Goal: Answer question/provide support: Share knowledge or assist other users

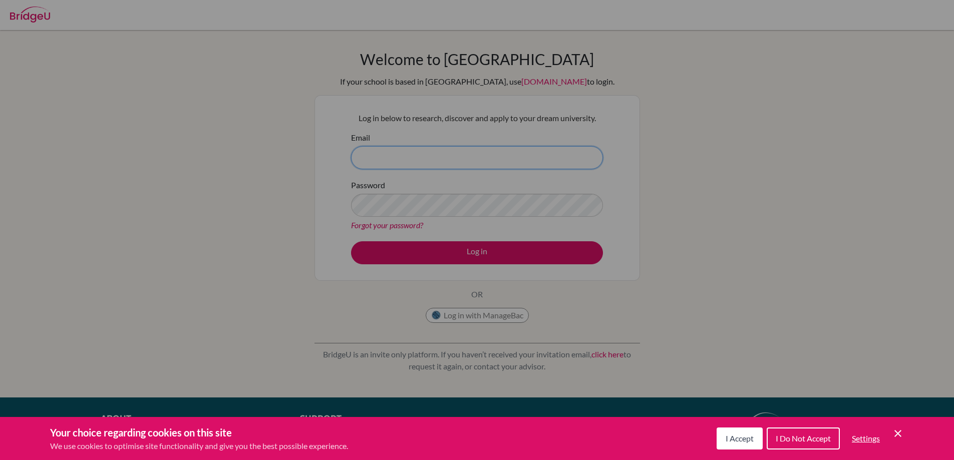
type input "[EMAIL_ADDRESS][DOMAIN_NAME]"
click at [468, 261] on div "Cookie Preferences" at bounding box center [477, 230] width 954 height 460
click at [744, 440] on span "I Accept" at bounding box center [739, 438] width 28 height 10
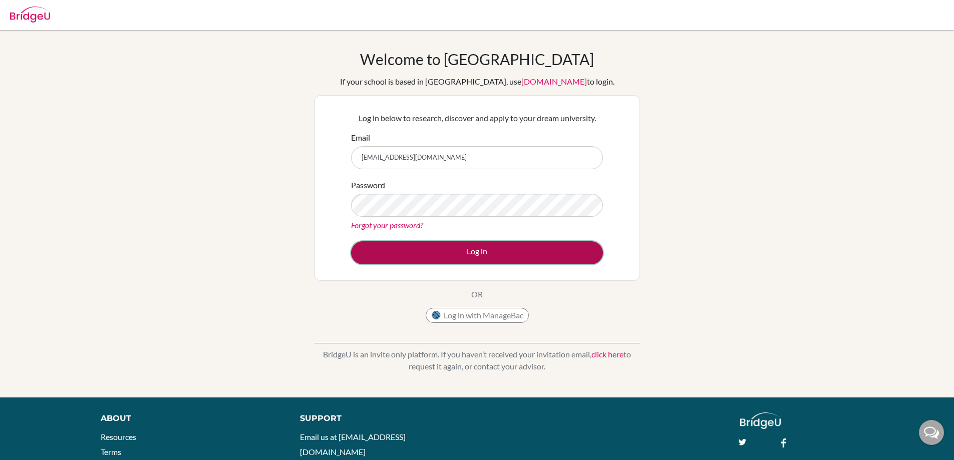
click at [482, 254] on button "Log in" at bounding box center [477, 252] width 252 height 23
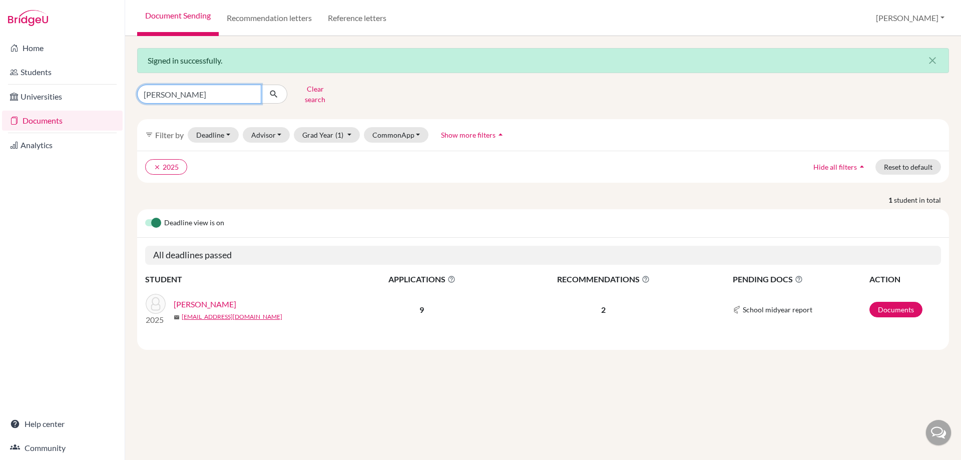
drag, startPoint x: 192, startPoint y: 91, endPoint x: 145, endPoint y: 91, distance: 47.6
click at [145, 91] on input "maguire" at bounding box center [199, 94] width 124 height 19
type input "naqvi"
click at [274, 91] on icon "submit" at bounding box center [274, 94] width 10 height 10
click at [878, 302] on link "Documents" at bounding box center [895, 310] width 53 height 16
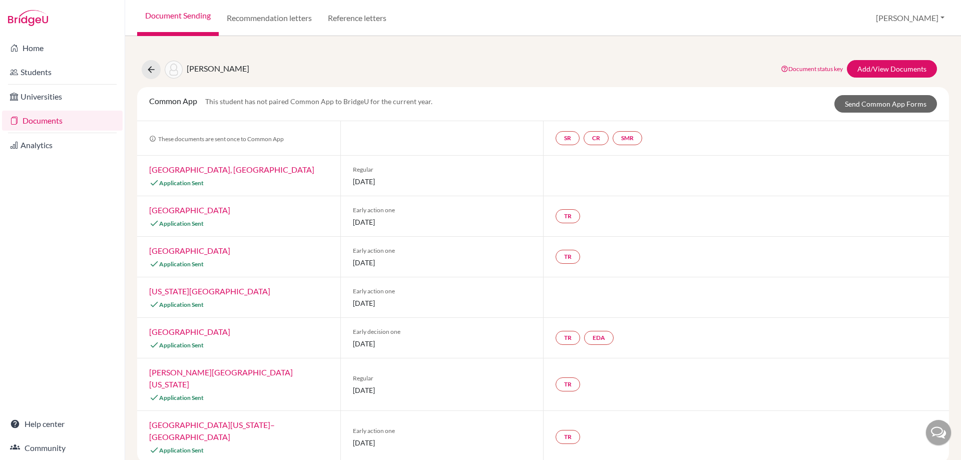
click at [942, 434] on div at bounding box center [938, 432] width 25 height 25
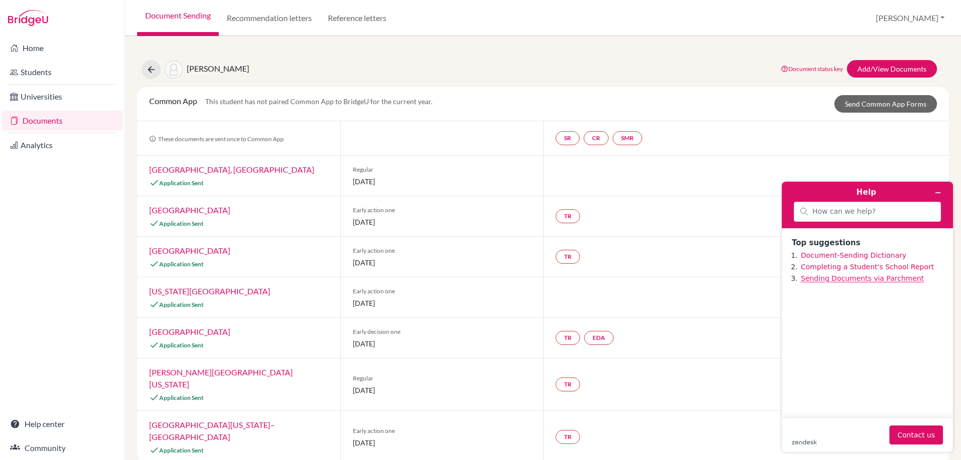
click at [838, 282] on link "Sending Documents via Parchment" at bounding box center [862, 278] width 123 height 8
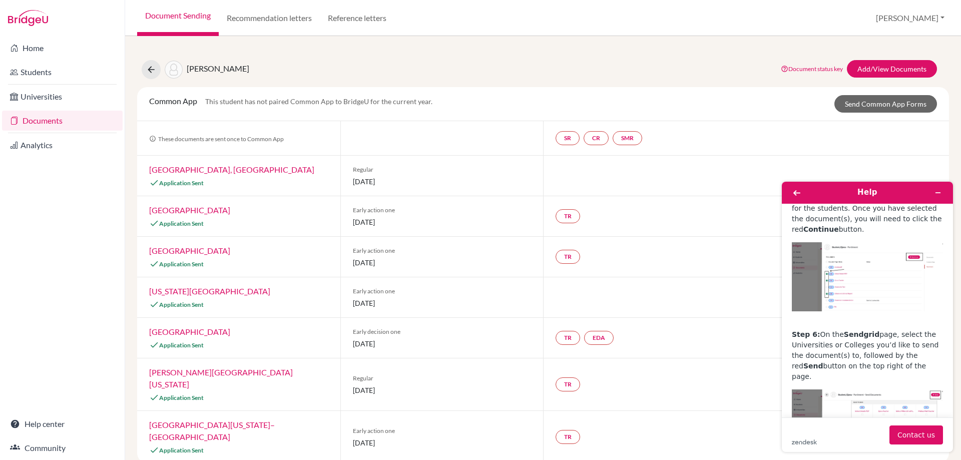
scroll to position [901, 0]
click at [897, 69] on link "Add/View Documents" at bounding box center [892, 69] width 90 height 18
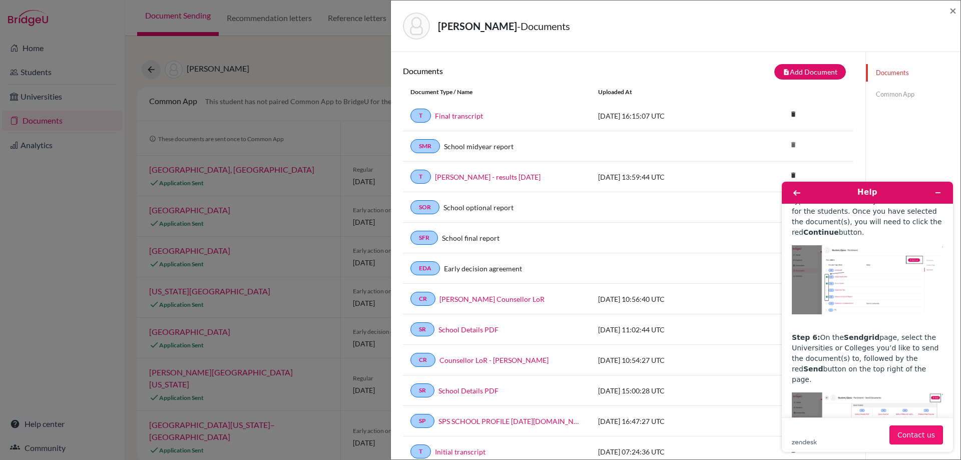
click at [906, 431] on button "Contact us" at bounding box center [916, 434] width 54 height 19
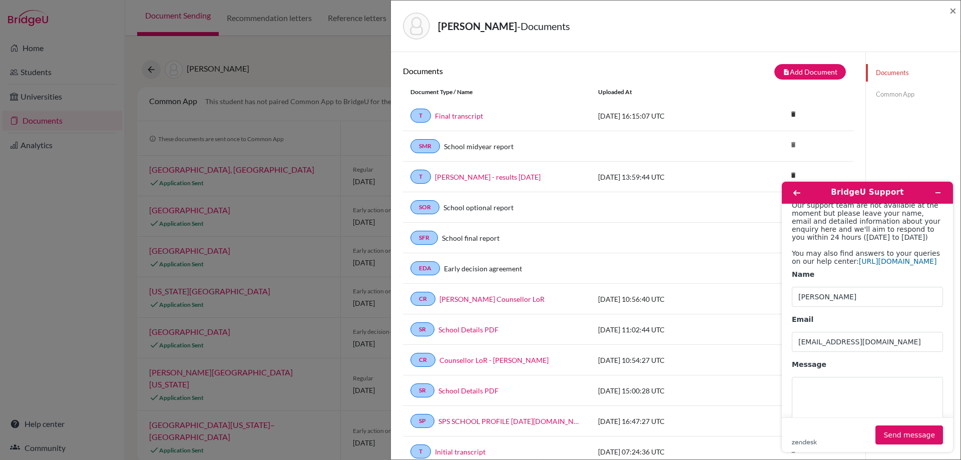
scroll to position [84, 0]
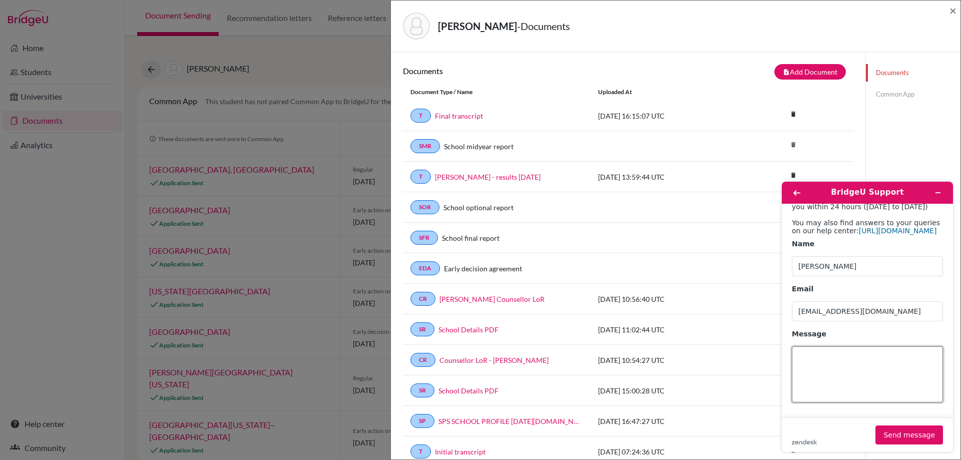
click at [831, 358] on textarea "Message" at bounding box center [867, 374] width 151 height 56
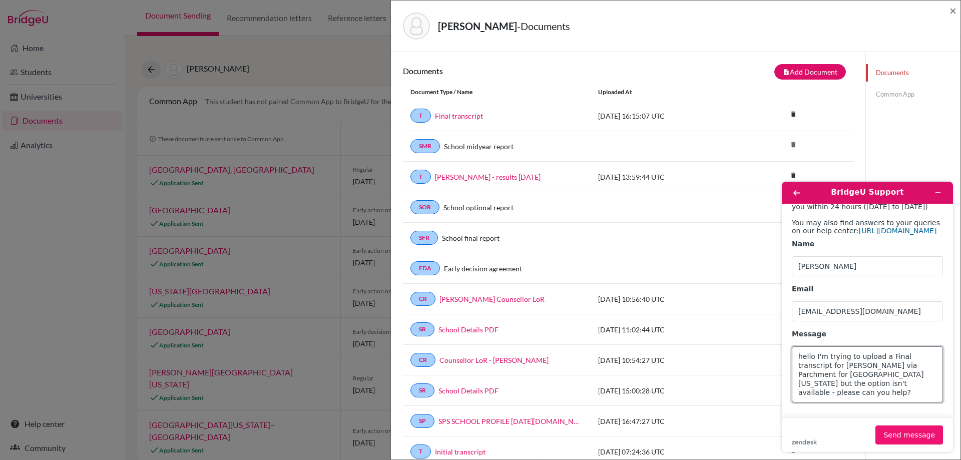
type textarea "hello I'm trying to upload a Final transcript for Danyal NAQVI via Parchment fo…"
click at [899, 431] on button "Send message" at bounding box center [909, 434] width 68 height 19
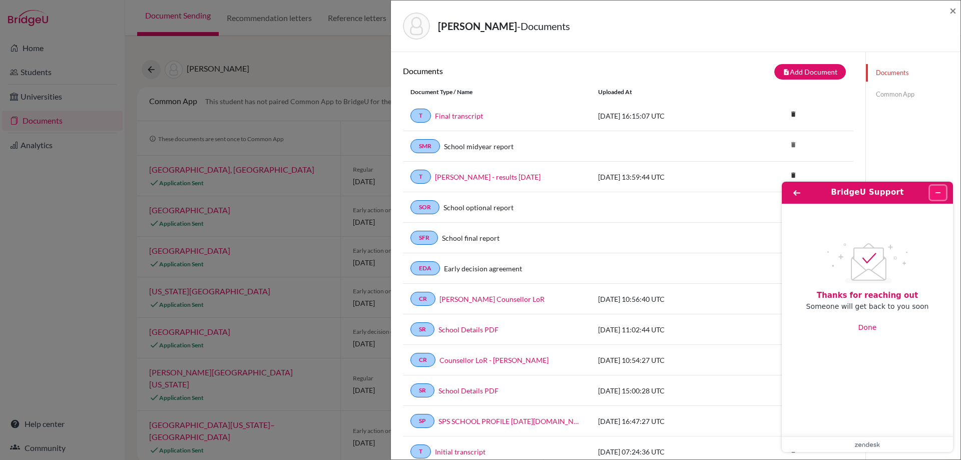
click at [942, 187] on button "Minimise widget" at bounding box center [938, 193] width 16 height 14
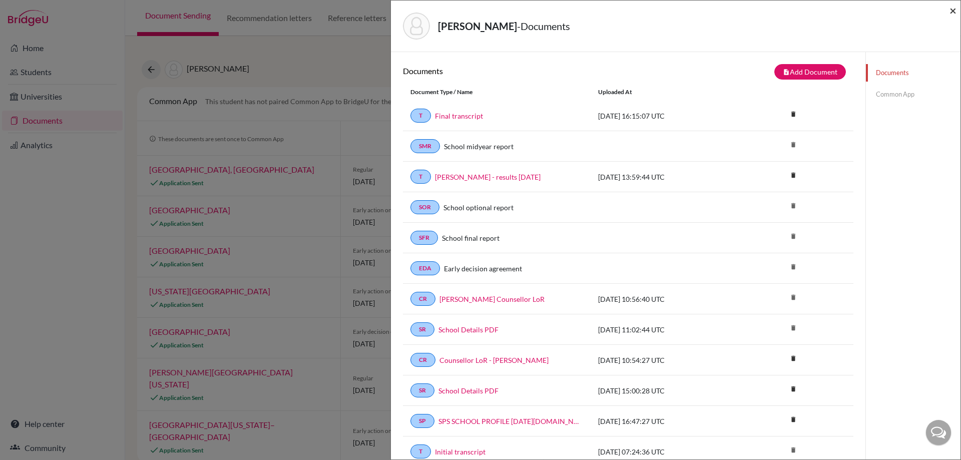
click at [953, 9] on span "×" at bounding box center [953, 10] width 7 height 15
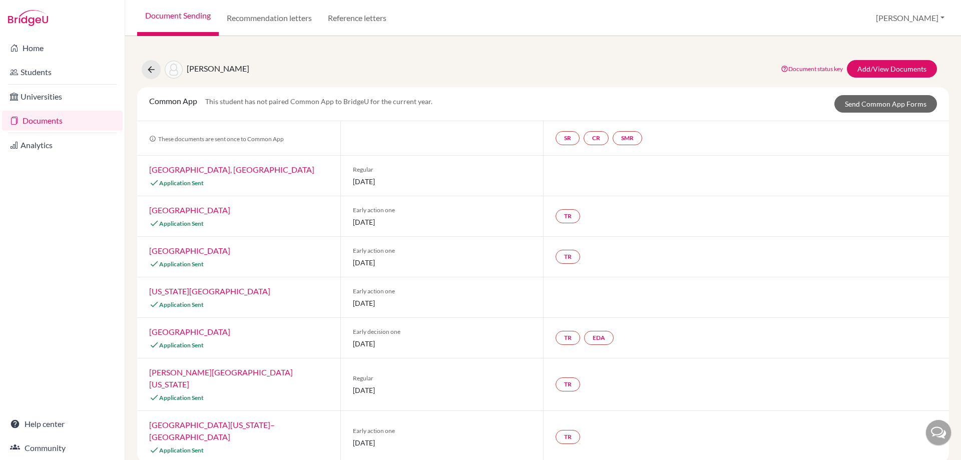
click at [241, 420] on link "University of Wisconsin–Madison" at bounding box center [212, 431] width 126 height 22
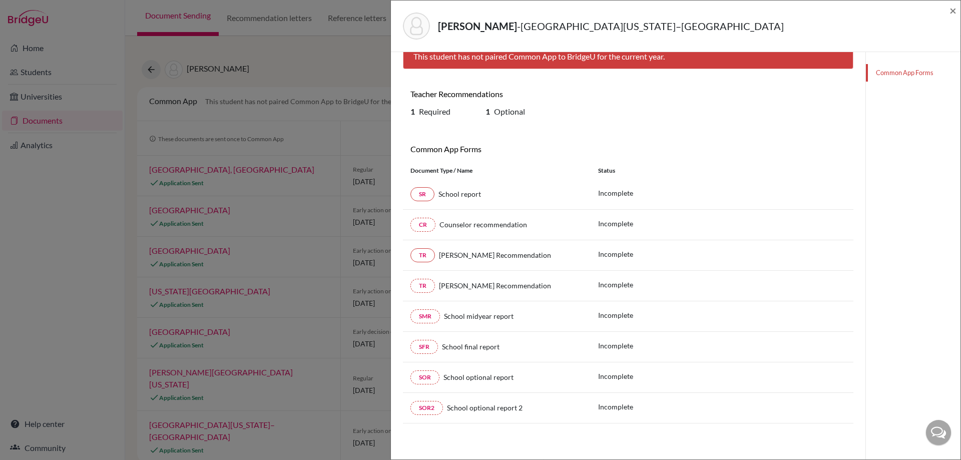
scroll to position [3, 0]
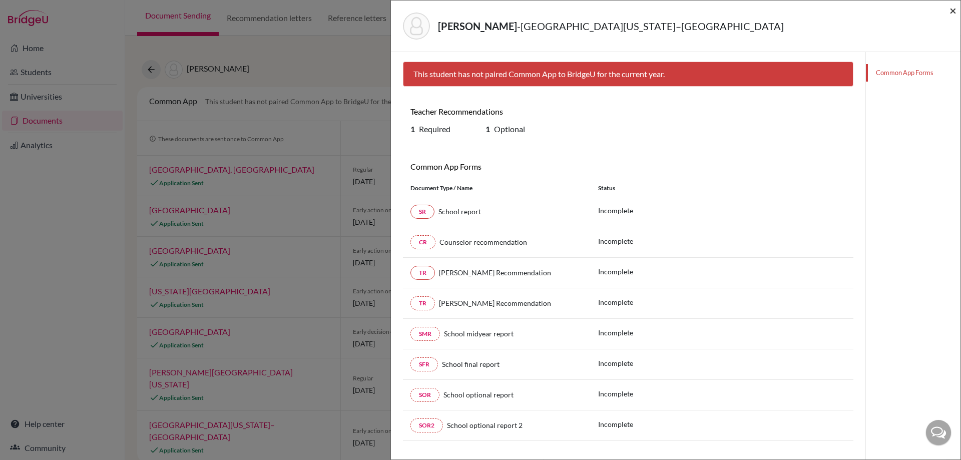
click at [951, 11] on span "×" at bounding box center [953, 10] width 7 height 15
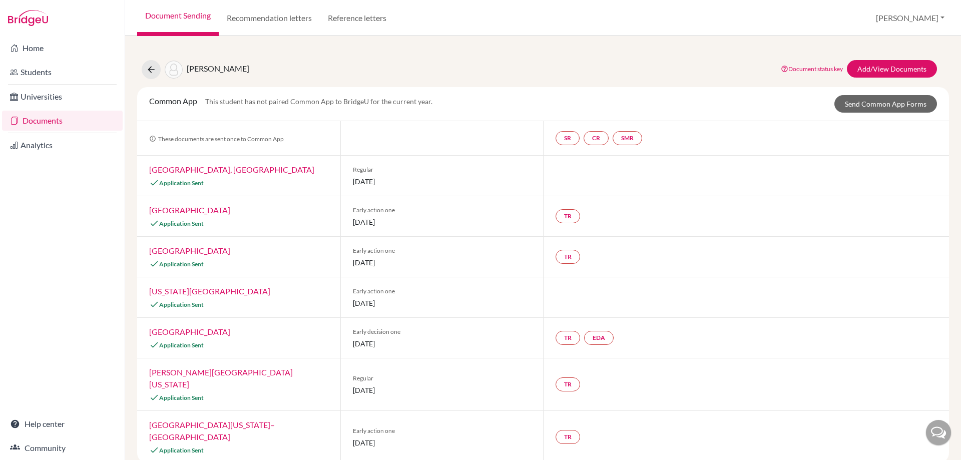
click at [244, 420] on link "University of Wisconsin–Madison" at bounding box center [212, 431] width 126 height 22
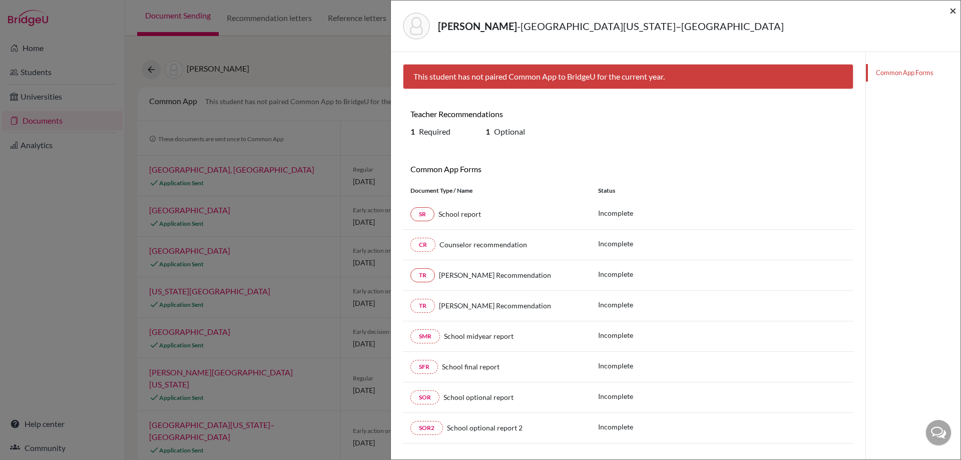
click at [954, 12] on span "×" at bounding box center [953, 10] width 7 height 15
